Goal: Task Accomplishment & Management: Manage account settings

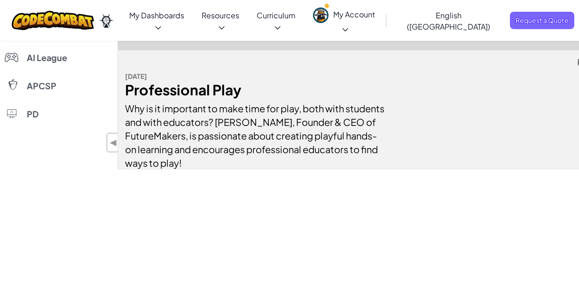
scroll to position [410, 0]
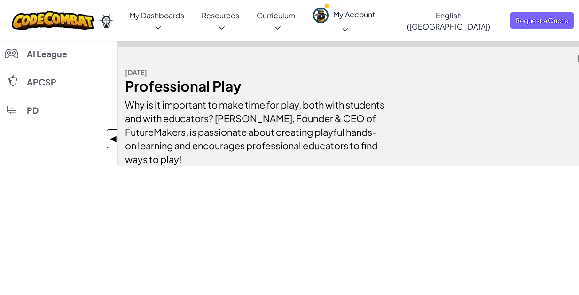
click at [111, 142] on span "◀" at bounding box center [114, 139] width 8 height 14
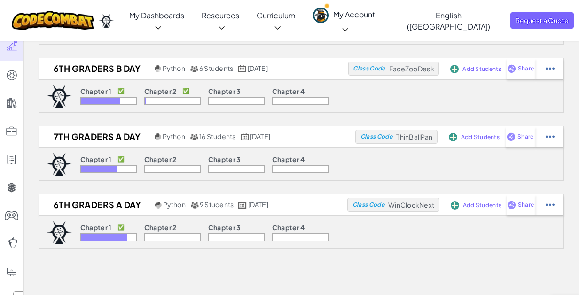
scroll to position [85, 0]
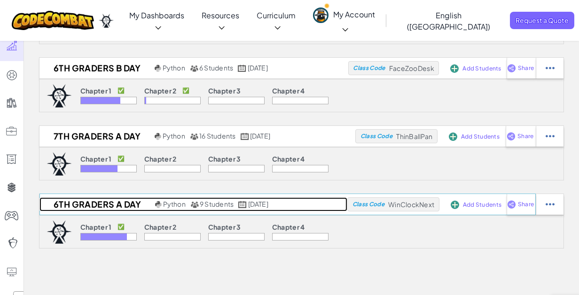
click at [135, 205] on h2 "6th graders A Day" at bounding box center [95, 204] width 113 height 14
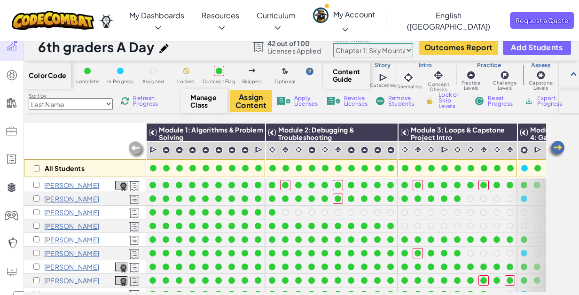
click at [78, 106] on select "Last Name first Name Progress (High to Low) Progress (Low to Hight)" at bounding box center [71, 104] width 84 height 12
select select "Progress (High to Low)"
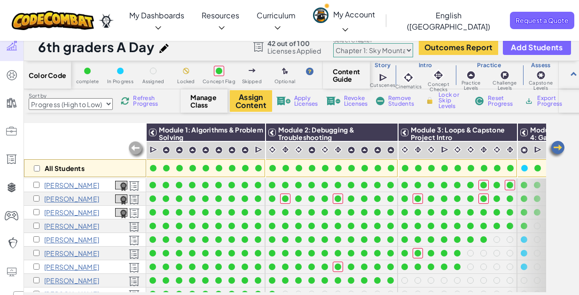
click at [390, 51] on select "Chapter 1: Sky Mountain Chapter 2: The Moon Dancers Chapter 3: The Phoenix Land…" at bounding box center [373, 50] width 80 height 14
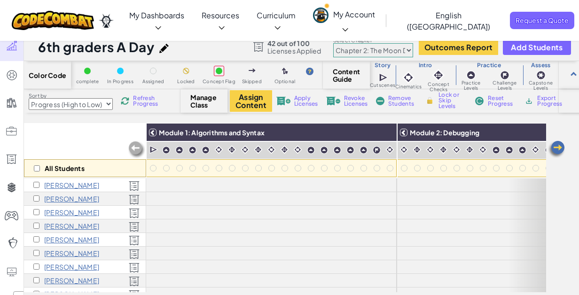
click at [350, 47] on select "Chapter 1: Sky Mountain Chapter 2: The Moon Dancers Chapter 3: The Phoenix Land…" at bounding box center [373, 50] width 80 height 14
select select "5d41d731a8d1836b5aa3cba1"
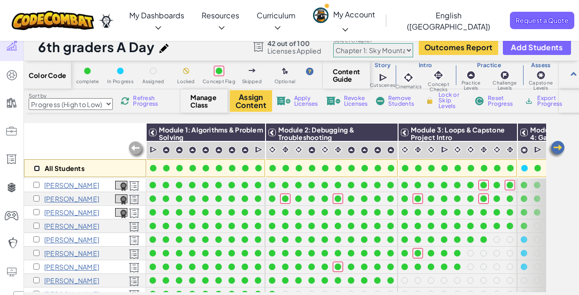
click at [37, 166] on input "checkbox" at bounding box center [37, 169] width 6 height 6
checkbox input "true"
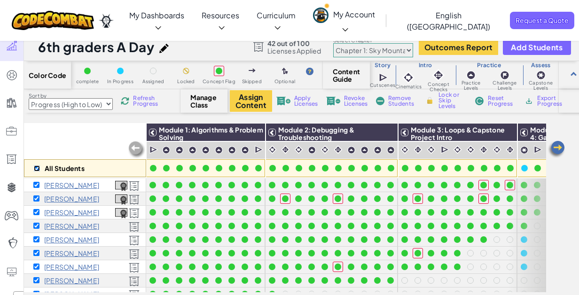
checkbox input "true"
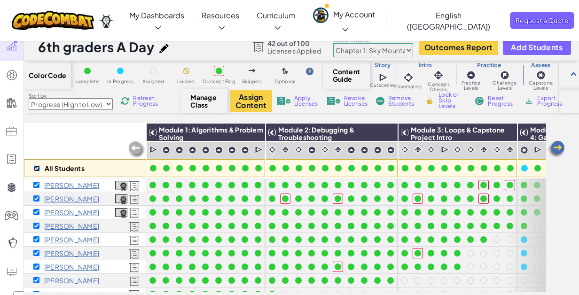
checkbox input "true"
click at [36, 167] on input "checkbox" at bounding box center [37, 169] width 6 height 6
checkbox input "false"
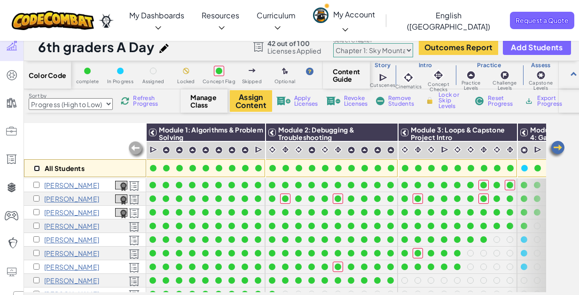
checkbox input "false"
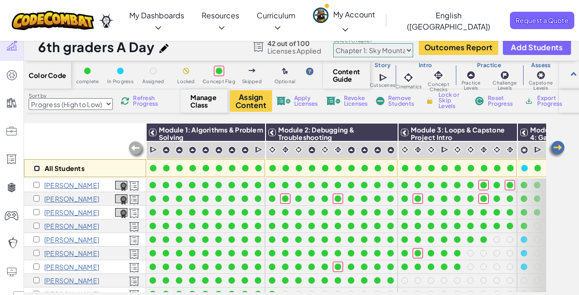
checkbox input "false"
click at [37, 184] on input "checkbox" at bounding box center [36, 185] width 6 height 6
checkbox input "true"
click at [37, 195] on div "[PERSON_NAME]" at bounding box center [66, 199] width 66 height 8
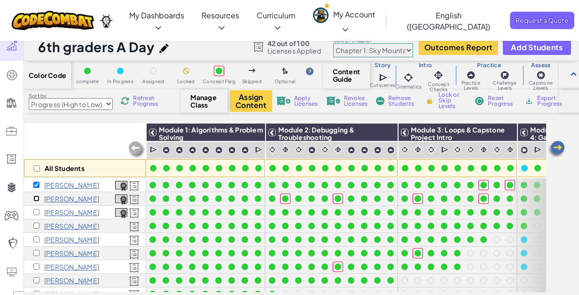
click at [37, 197] on input "checkbox" at bounding box center [36, 199] width 6 height 6
checkbox input "true"
click at [37, 211] on input "checkbox" at bounding box center [36, 212] width 6 height 6
checkbox input "true"
click at [369, 48] on select "Chapter 1: Sky Mountain Chapter 2: The Moon Dancers Chapter 3: The Phoenix Land…" at bounding box center [373, 50] width 80 height 14
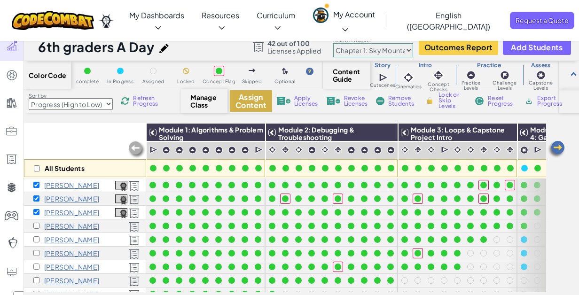
click at [246, 101] on button "Assign Content" at bounding box center [251, 101] width 42 height 22
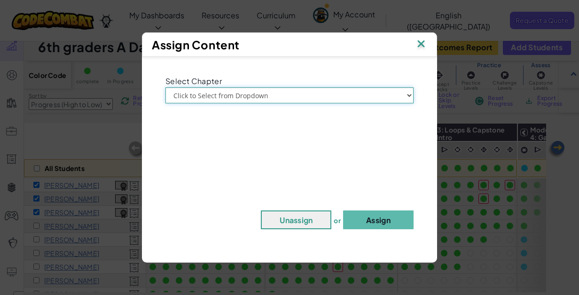
click at [260, 96] on select "Click to Select from Dropdown Chapter 1: [GEOGRAPHIC_DATA] Chapter 2: The Moon …" at bounding box center [290, 95] width 248 height 16
select select "Chapter 2: The Moon Dancers"
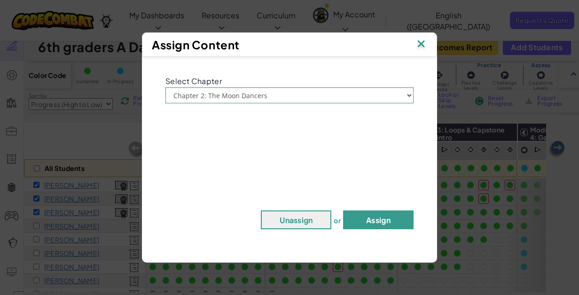
click at [384, 214] on button "Assign" at bounding box center [378, 220] width 71 height 19
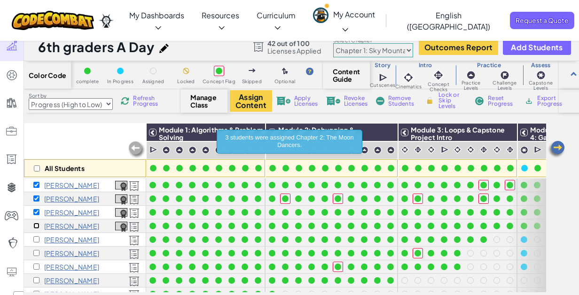
click at [39, 226] on input "checkbox" at bounding box center [36, 226] width 6 height 6
checkbox input "true"
click at [36, 213] on input "checkbox" at bounding box center [36, 212] width 6 height 6
checkbox input "false"
click at [37, 201] on input "checkbox" at bounding box center [36, 199] width 6 height 6
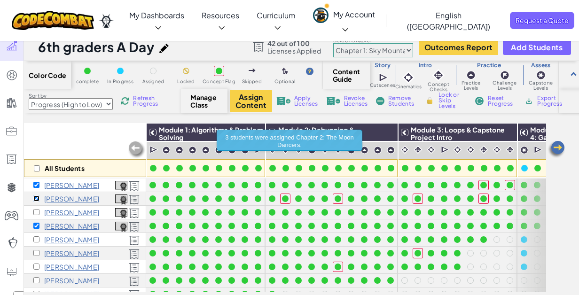
checkbox input "false"
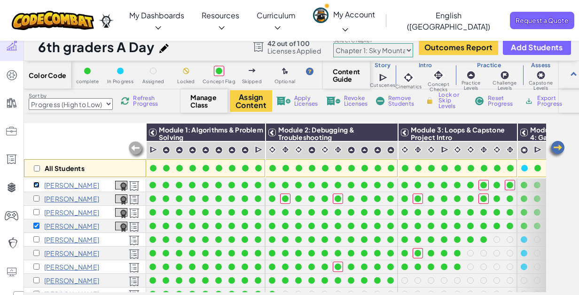
click at [37, 187] on input "checkbox" at bounding box center [36, 185] width 6 height 6
checkbox input "false"
click at [256, 97] on button "Assign Content" at bounding box center [251, 101] width 42 height 22
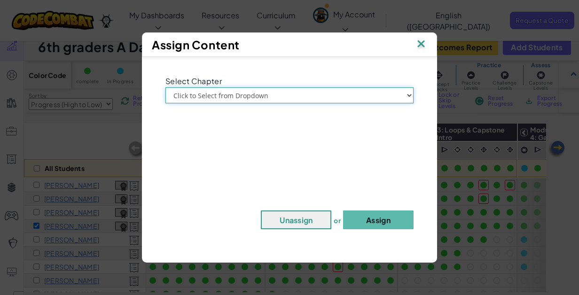
click at [268, 101] on select "Click to Select from Dropdown Chapter 1: [GEOGRAPHIC_DATA] Chapter 2: The Moon …" at bounding box center [290, 95] width 248 height 16
select select "Chapter 2: The Moon Dancers"
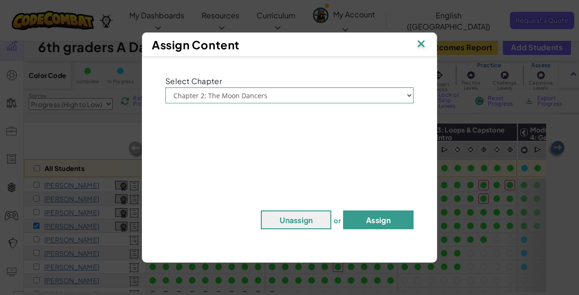
click at [379, 217] on button "Assign" at bounding box center [378, 220] width 71 height 19
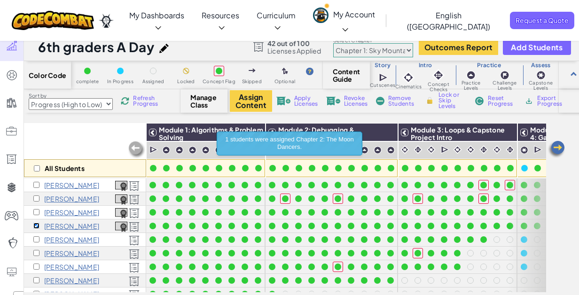
click at [37, 226] on input "checkbox" at bounding box center [36, 226] width 6 height 6
checkbox input "false"
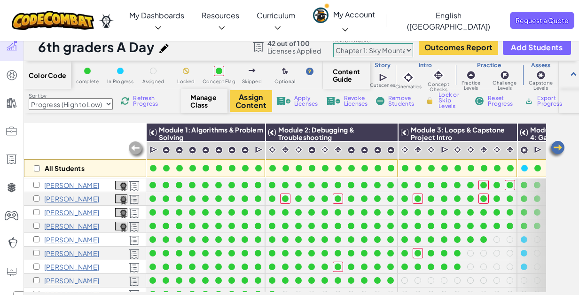
click at [360, 47] on select "Chapter 1: Sky Mountain Chapter 2: The Moon Dancers Chapter 3: The Phoenix Land…" at bounding box center [373, 50] width 80 height 14
select select "5d8a57abe8919b28d5113af1"
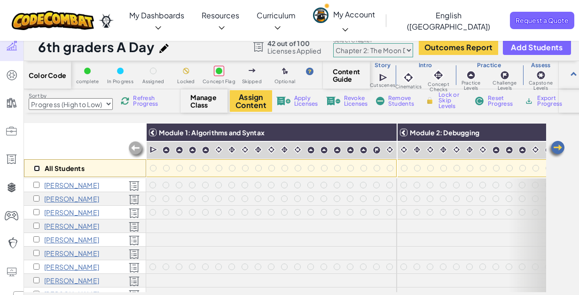
click at [39, 171] on input "checkbox" at bounding box center [37, 169] width 6 height 6
checkbox input "true"
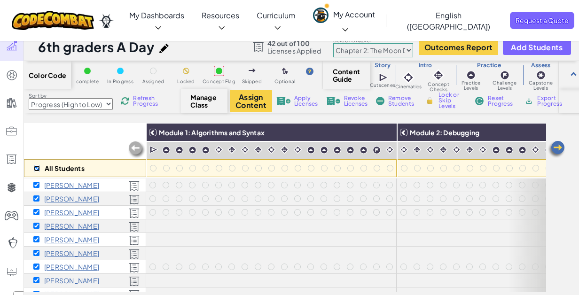
checkbox input "true"
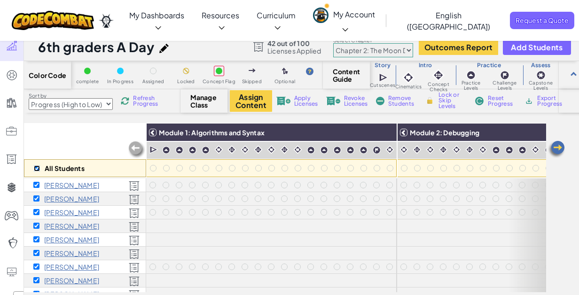
checkbox input "true"
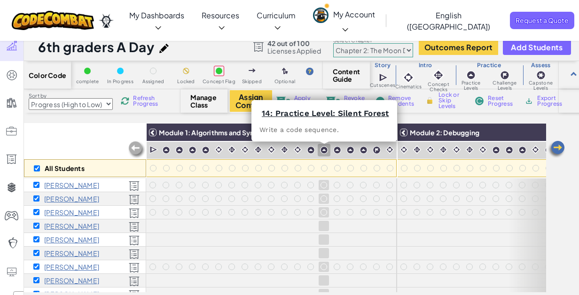
click at [323, 152] on img at bounding box center [324, 150] width 8 height 8
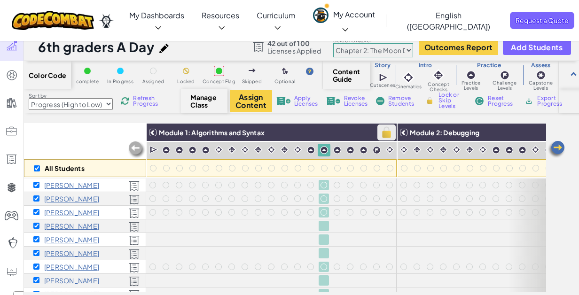
click at [386, 134] on img at bounding box center [386, 133] width 16 height 14
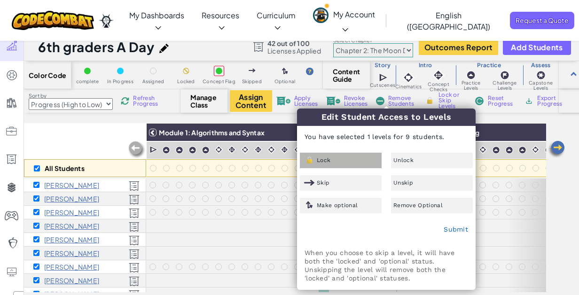
click at [352, 159] on div "Lock" at bounding box center [341, 161] width 82 height 16
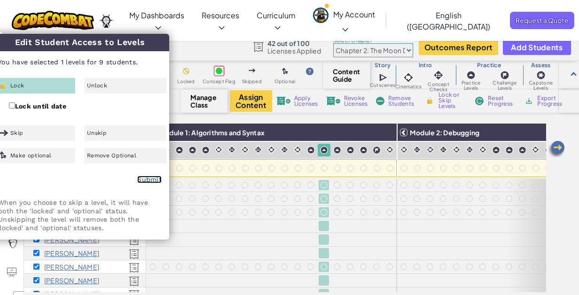
click at [149, 180] on link "Submit" at bounding box center [149, 180] width 24 height 8
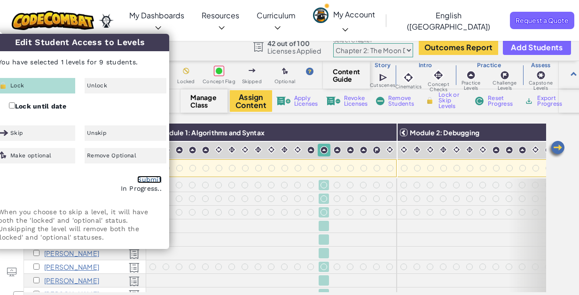
checkbox input "false"
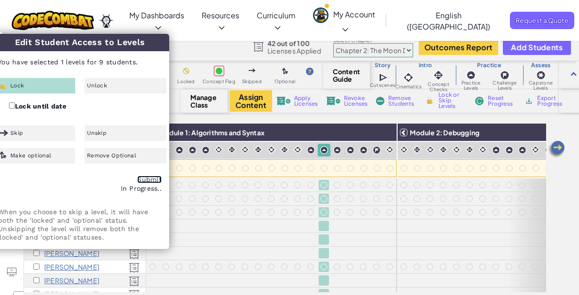
checkbox input "false"
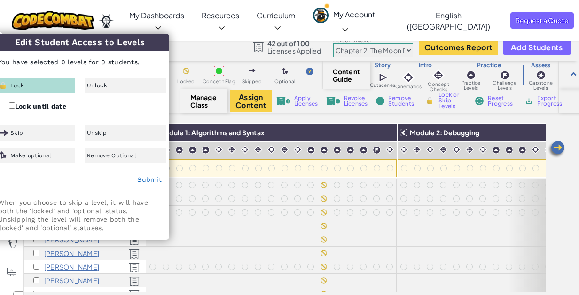
click at [290, 118] on div "Color Code complete In Progress Assigned Locked Concept Flag Skipped Optional C…" at bounding box center [301, 182] width 555 height 242
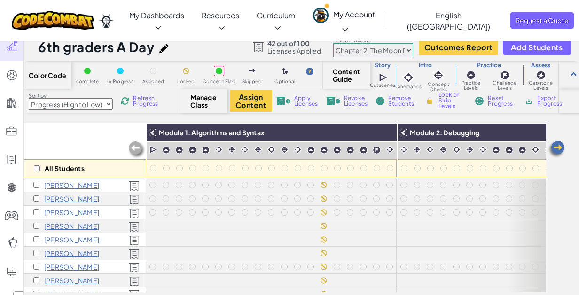
click at [89, 134] on div "All Students" at bounding box center [85, 150] width 122 height 55
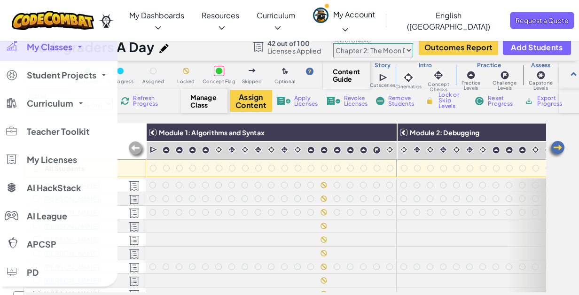
click at [59, 49] on span "My Classes" at bounding box center [50, 47] width 46 height 8
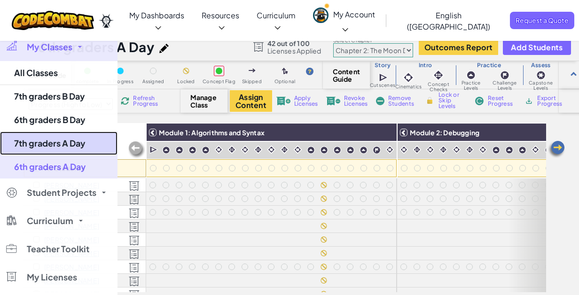
click at [71, 146] on link "7th graders A Day" at bounding box center [59, 144] width 118 height 24
select select "5d41d731a8d1836b5aa3cba1"
select select "Progress (High to Low)"
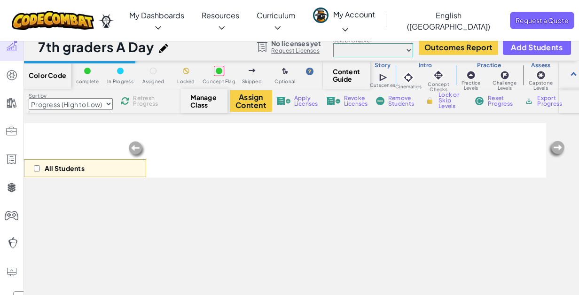
select select "Progress (High to Low)"
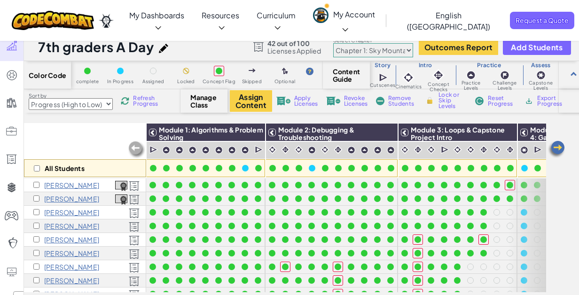
click at [141, 97] on span "Refresh Progress" at bounding box center [147, 100] width 29 height 11
click at [140, 101] on span "Refresh Progress" at bounding box center [147, 100] width 29 height 11
click at [38, 185] on input "checkbox" at bounding box center [36, 185] width 6 height 6
checkbox input "true"
click at [36, 199] on input "checkbox" at bounding box center [36, 199] width 6 height 6
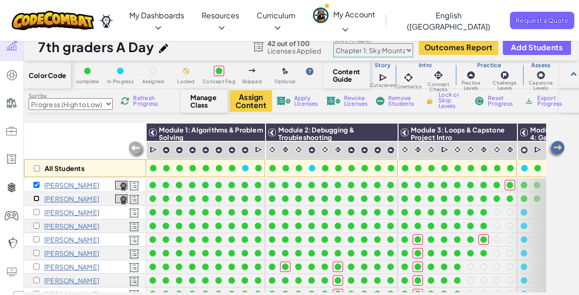
checkbox input "true"
click at [247, 104] on button "Assign Content" at bounding box center [251, 101] width 42 height 22
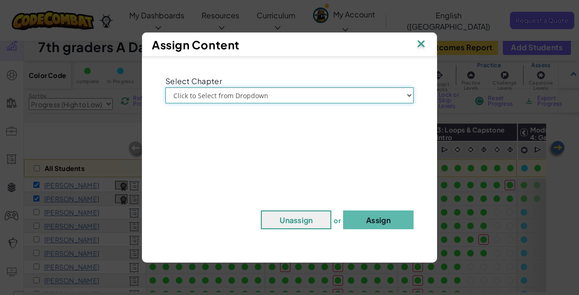
click at [253, 99] on select "Click to Select from Dropdown Chapter 1: [GEOGRAPHIC_DATA] Chapter 2: The Moon …" at bounding box center [290, 95] width 248 height 16
select select "Chapter 2: The Moon Dancers"
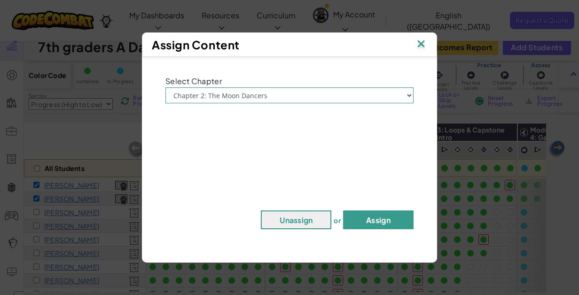
click at [373, 220] on button "Assign" at bounding box center [378, 220] width 71 height 19
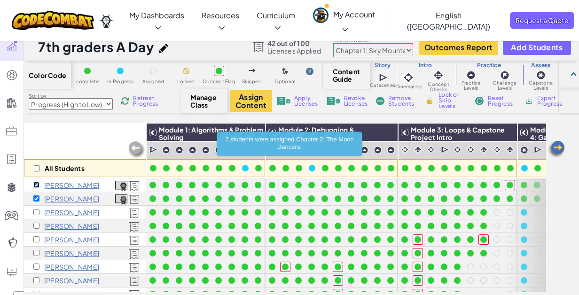
click at [38, 184] on input "checkbox" at bounding box center [36, 185] width 6 height 6
checkbox input "false"
click at [36, 201] on input "checkbox" at bounding box center [36, 199] width 6 height 6
checkbox input "false"
click at [36, 184] on input "checkbox" at bounding box center [36, 185] width 6 height 6
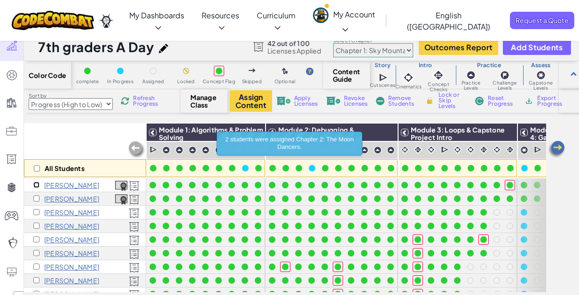
checkbox input "true"
click at [36, 202] on div "[PERSON_NAME]" at bounding box center [85, 199] width 122 height 14
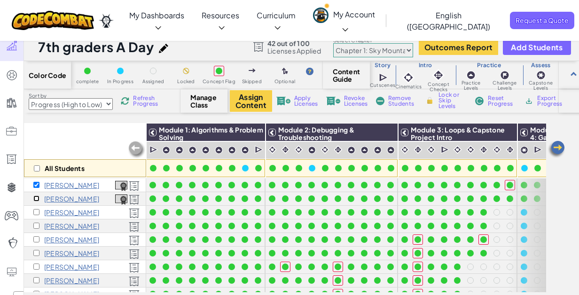
click at [37, 198] on input "checkbox" at bounding box center [36, 199] width 6 height 6
checkbox input "true"
click at [376, 51] on select "Chapter 1: Sky Mountain Chapter 2: The Moon Dancers Chapter 3: The Phoenix Land…" at bounding box center [373, 50] width 80 height 14
select select "5d8a57abe8919b28d5113af1"
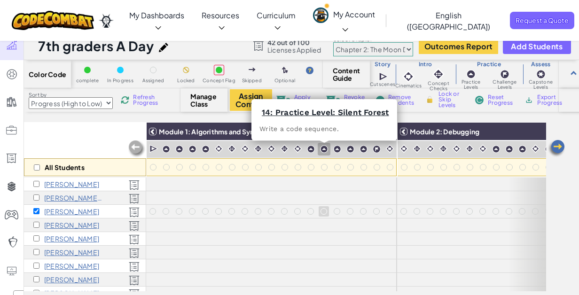
click at [324, 150] on img at bounding box center [324, 149] width 8 height 8
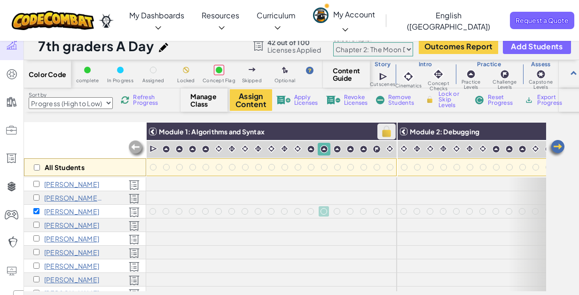
click at [383, 136] on img at bounding box center [386, 132] width 16 height 14
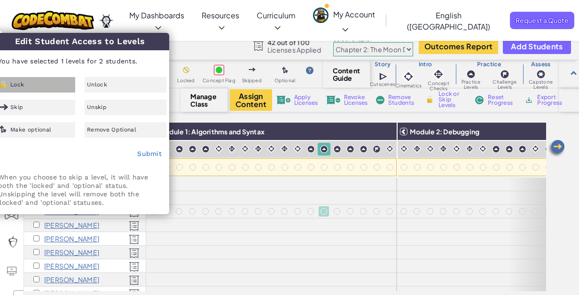
click at [38, 87] on div "Lock" at bounding box center [34, 85] width 82 height 16
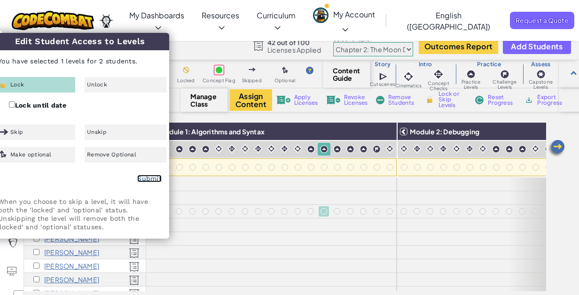
click at [150, 180] on link "Submit" at bounding box center [149, 179] width 24 height 8
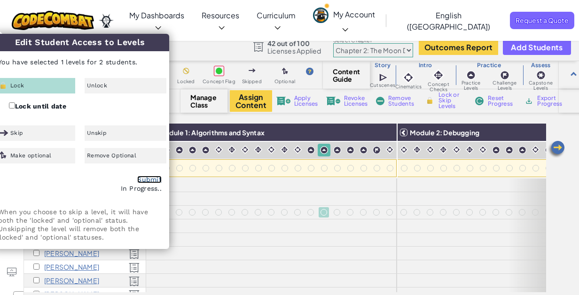
checkbox input "false"
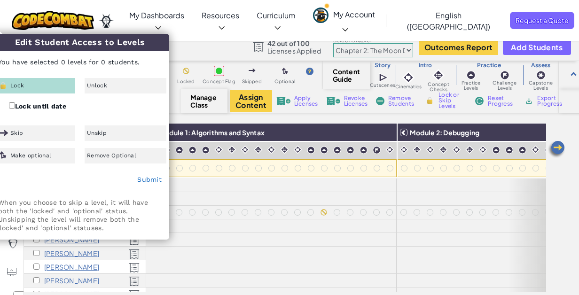
click at [332, 118] on div "Color Code complete In Progress Assigned Locked Concept Flag Skipped Optional C…" at bounding box center [301, 182] width 555 height 242
